Goal: Task Accomplishment & Management: Manage account settings

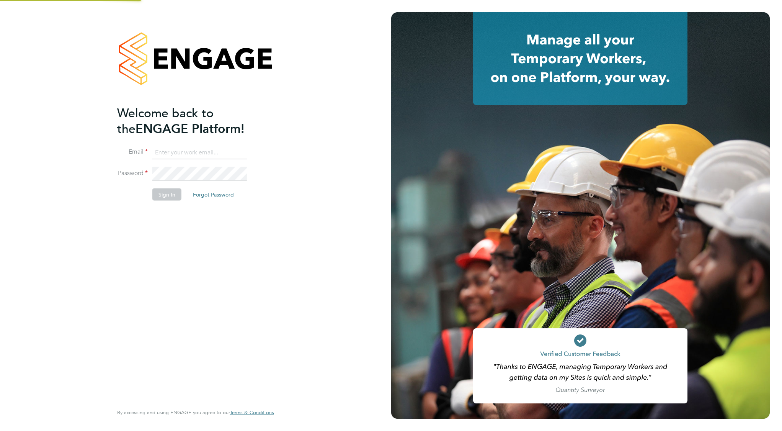
type input "[EMAIL_ADDRESS][DOMAIN_NAME]"
click at [171, 196] on button "Sign In" at bounding box center [166, 194] width 29 height 12
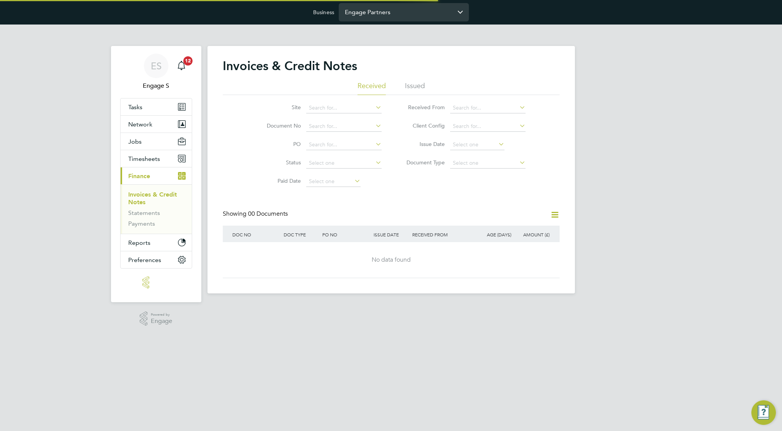
click at [382, 15] on input "Engage Partners" at bounding box center [404, 12] width 130 height 18
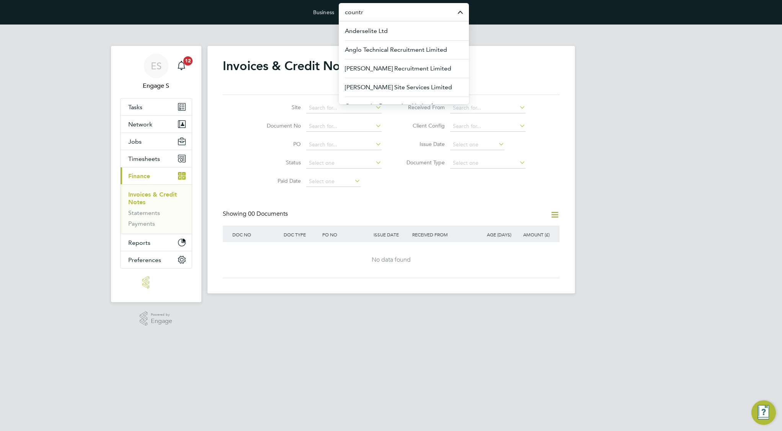
click at [408, 15] on input "countr" at bounding box center [404, 12] width 130 height 18
click at [401, 49] on span "Countryside Properties (UK) Limited" at bounding box center [395, 49] width 100 height 9
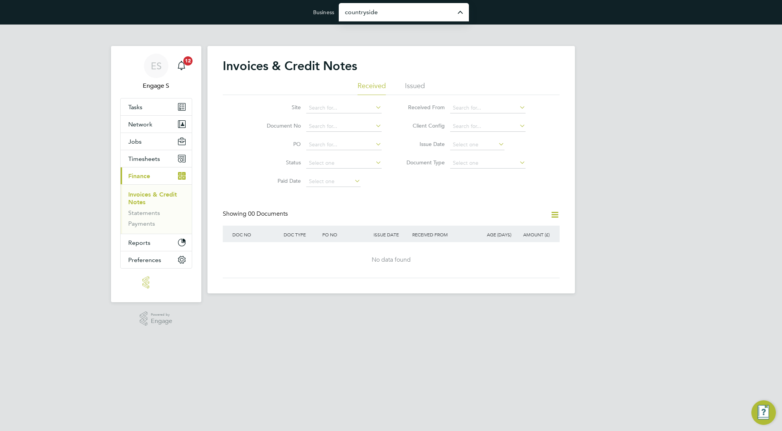
type input "Countryside Properties (UK) Limited"
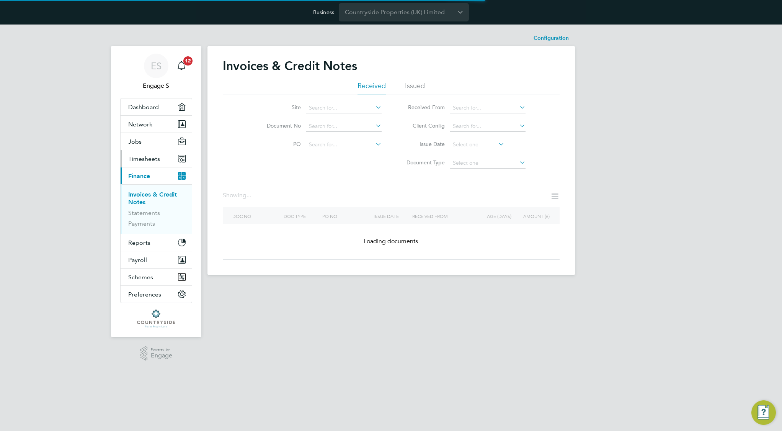
click at [147, 155] on span "Timesheets" at bounding box center [144, 158] width 32 height 7
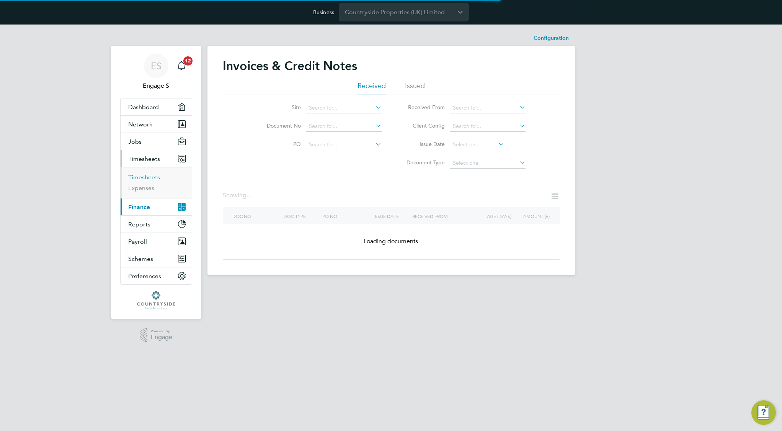
click at [145, 178] on link "Timesheets" at bounding box center [144, 176] width 32 height 7
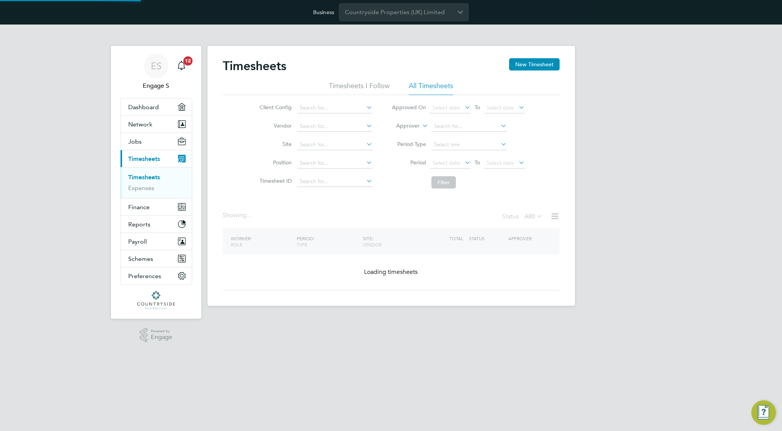
click at [529, 71] on div "Timesheets New Timesheet" at bounding box center [391, 69] width 337 height 23
click at [528, 69] on button "New Timesheet" at bounding box center [534, 64] width 51 height 12
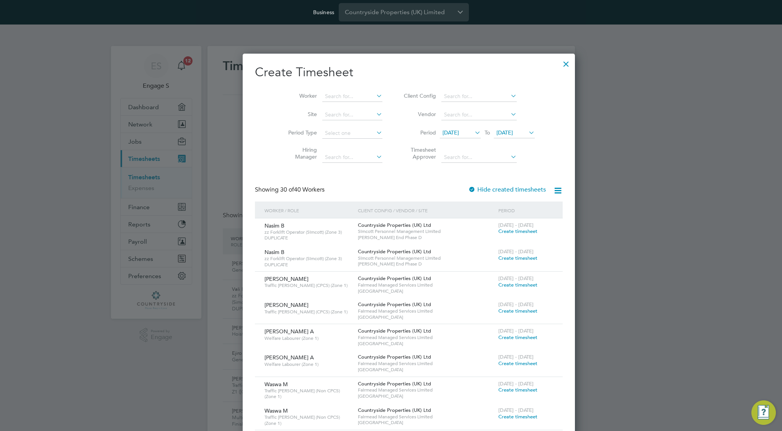
click at [498, 336] on span "Create timesheet" at bounding box center [517, 337] width 39 height 7
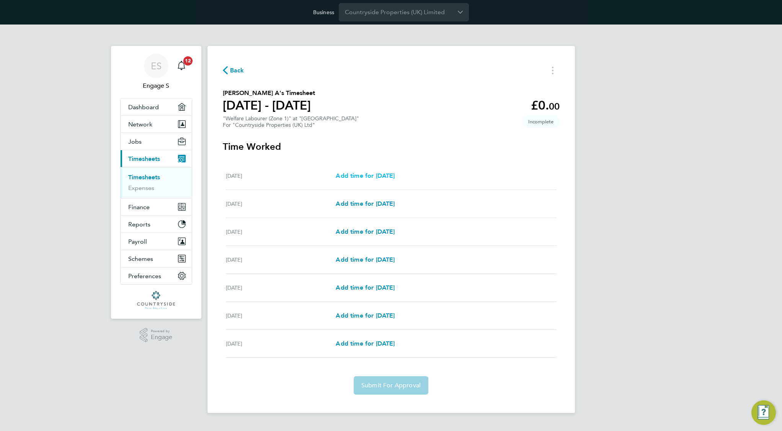
click at [370, 175] on span "Add time for [DATE]" at bounding box center [365, 175] width 59 height 7
select select "30"
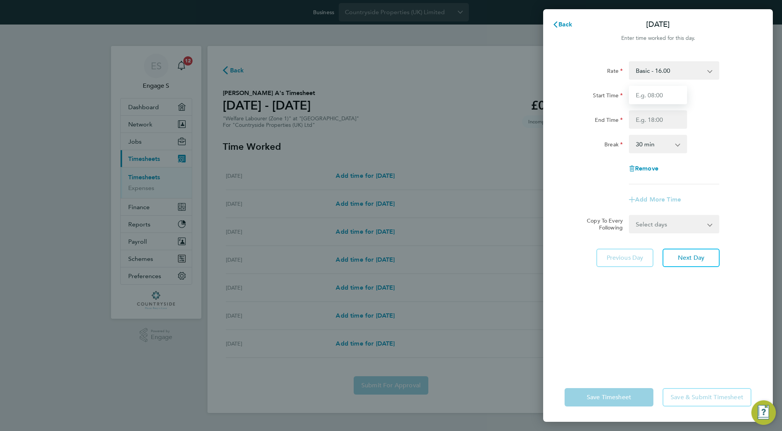
click at [650, 100] on input "Start Time" at bounding box center [658, 95] width 58 height 18
type input "09:00"
type input "18:00"
click at [622, 346] on div "Rate Basic - 16.00 Start Time 09:00 End Time 18:00 Break 0 min 15 min 30 min 45…" at bounding box center [658, 212] width 230 height 320
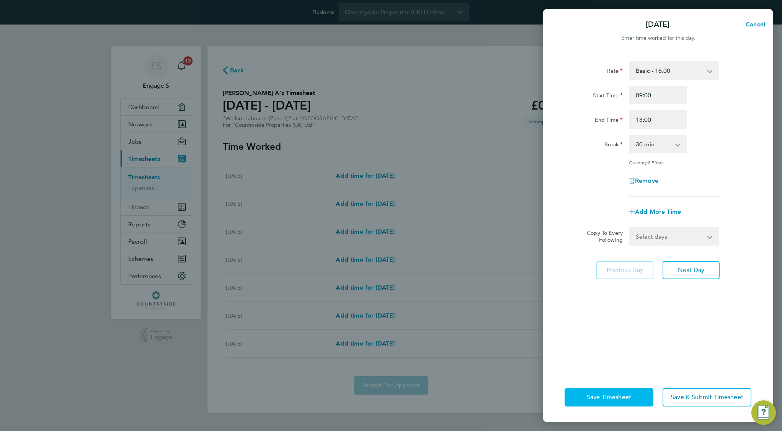
click at [600, 402] on button "Save Timesheet" at bounding box center [609, 397] width 89 height 18
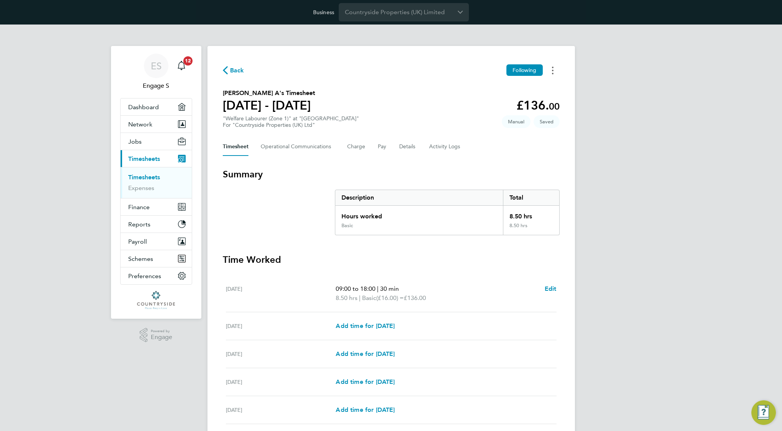
click at [553, 68] on icon "Timesheets Menu" at bounding box center [553, 71] width 2 height 8
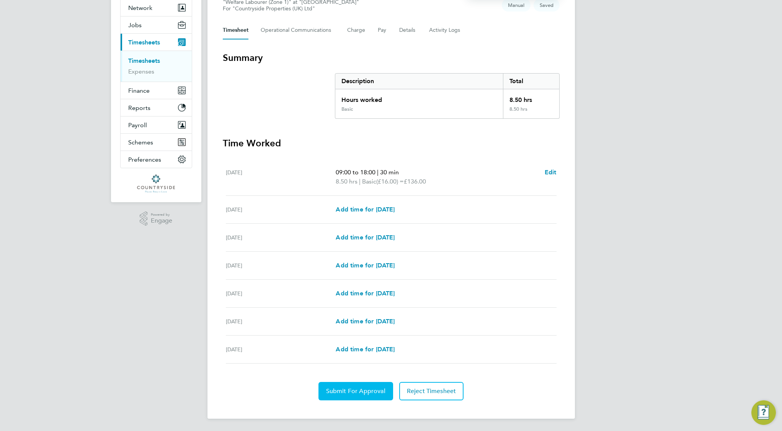
click at [361, 393] on span "Submit For Approval" at bounding box center [355, 391] width 59 height 8
click at [357, 393] on span "Approve Timesheet" at bounding box center [356, 391] width 56 height 8
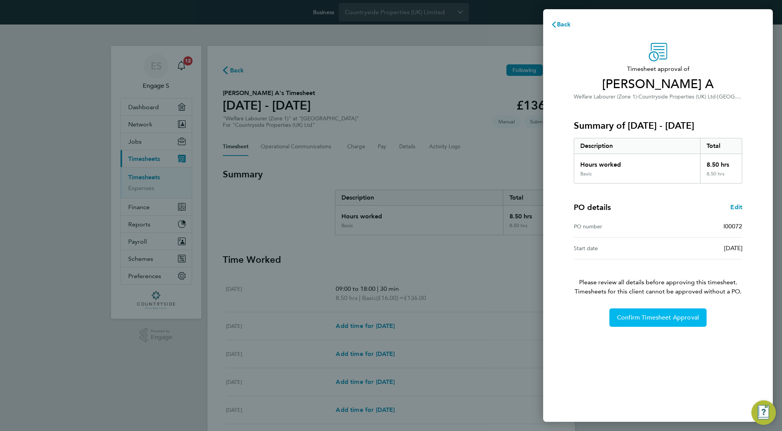
click at [648, 318] on span "Confirm Timesheet Approval" at bounding box center [658, 317] width 82 height 8
